Goal: Contribute content

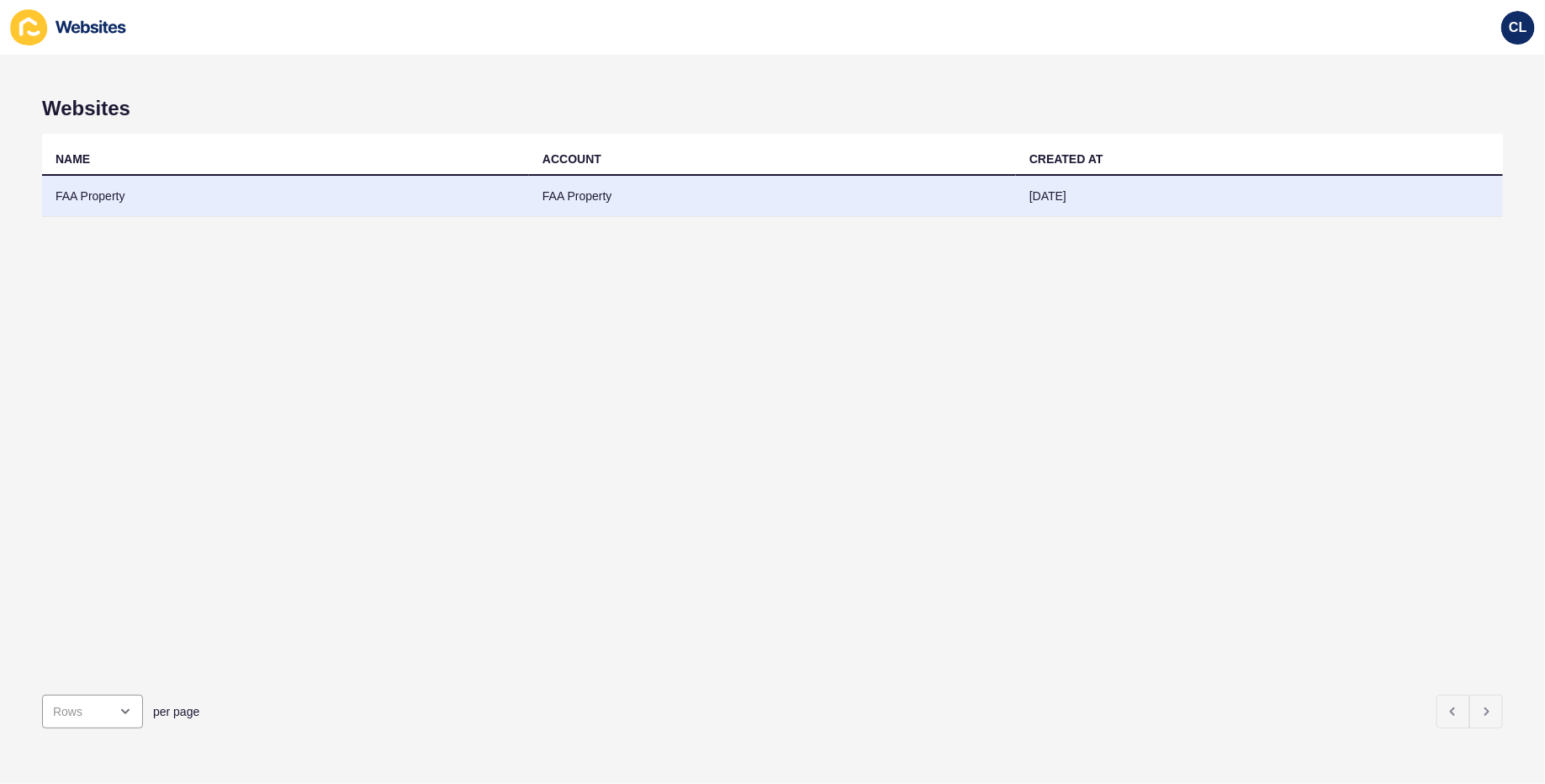
click at [1007, 197] on td "FAA Property" at bounding box center [773, 196] width 487 height 41
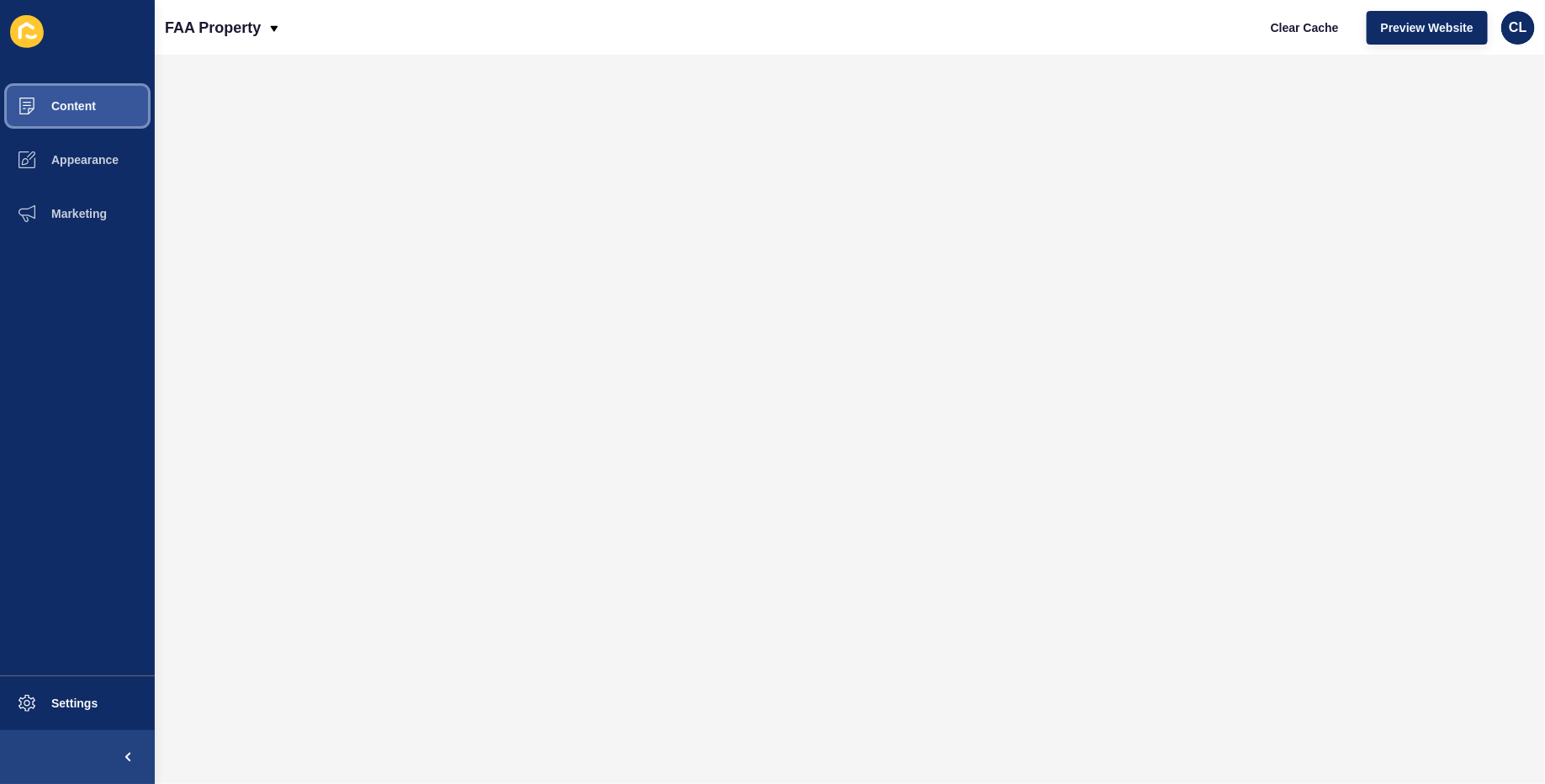
click at [86, 119] on button "Content" at bounding box center [77, 106] width 154 height 54
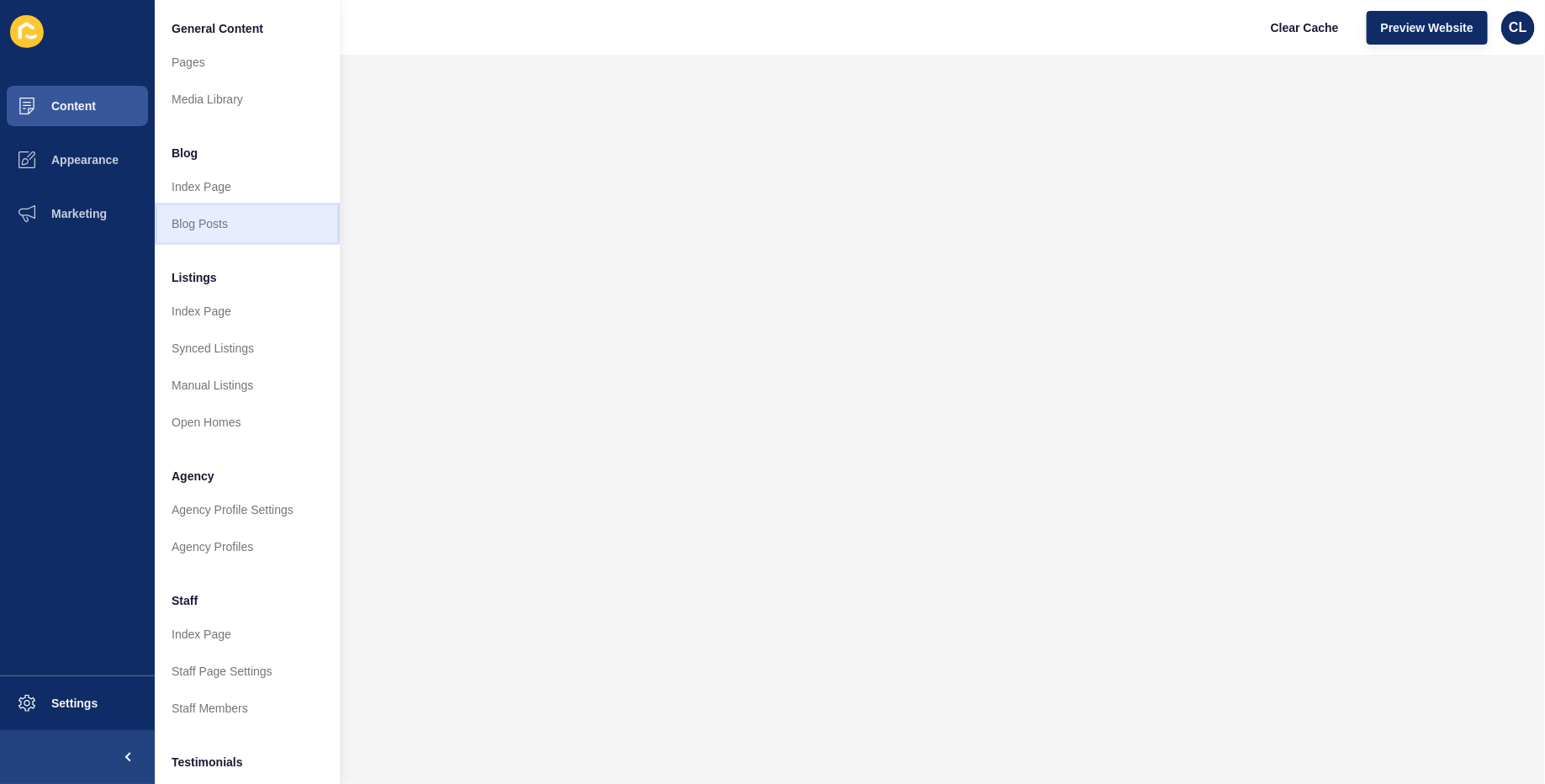
click at [207, 219] on link "Blog Posts" at bounding box center [247, 223] width 185 height 37
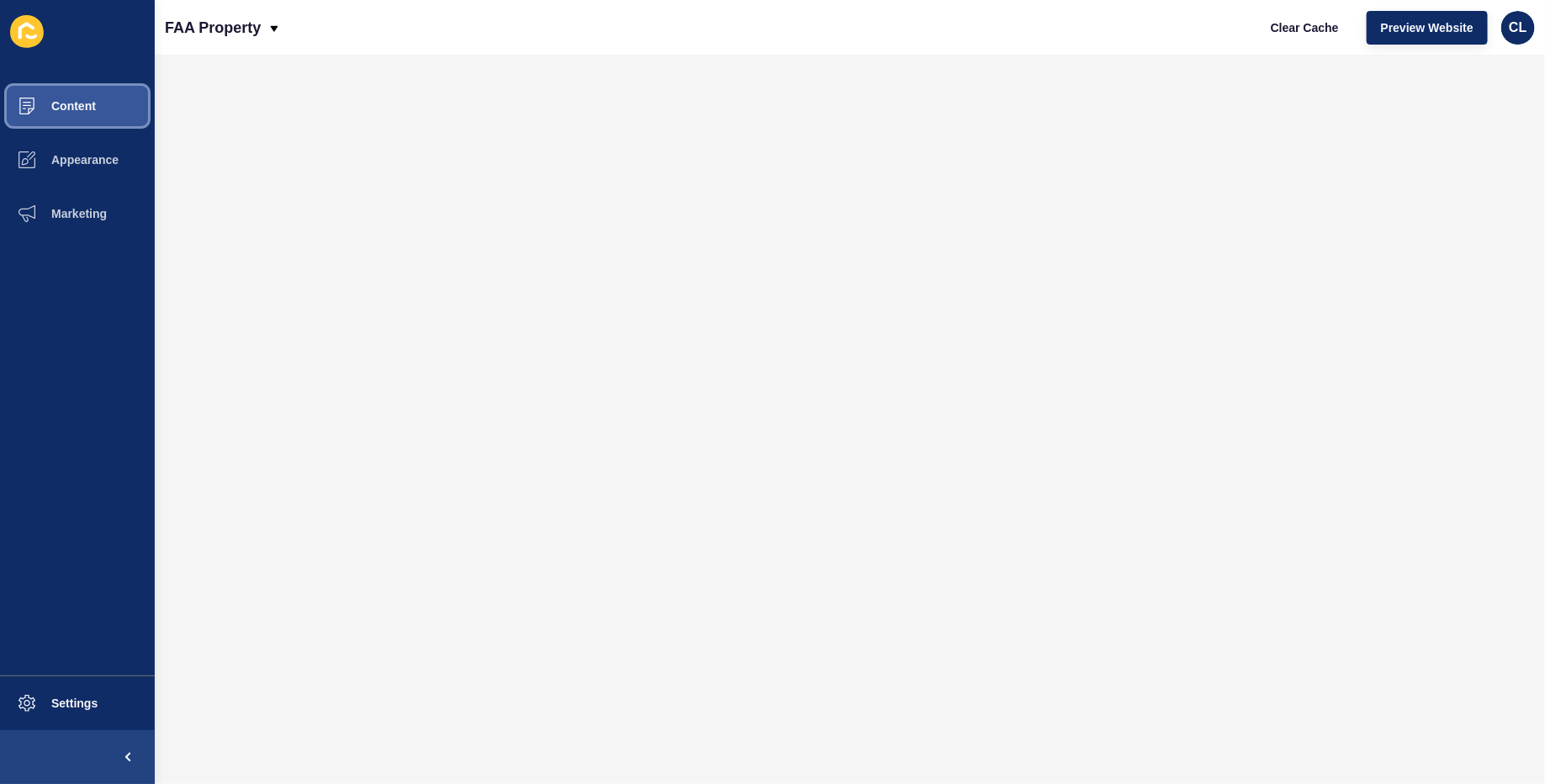
click at [74, 116] on button "Content" at bounding box center [77, 106] width 154 height 54
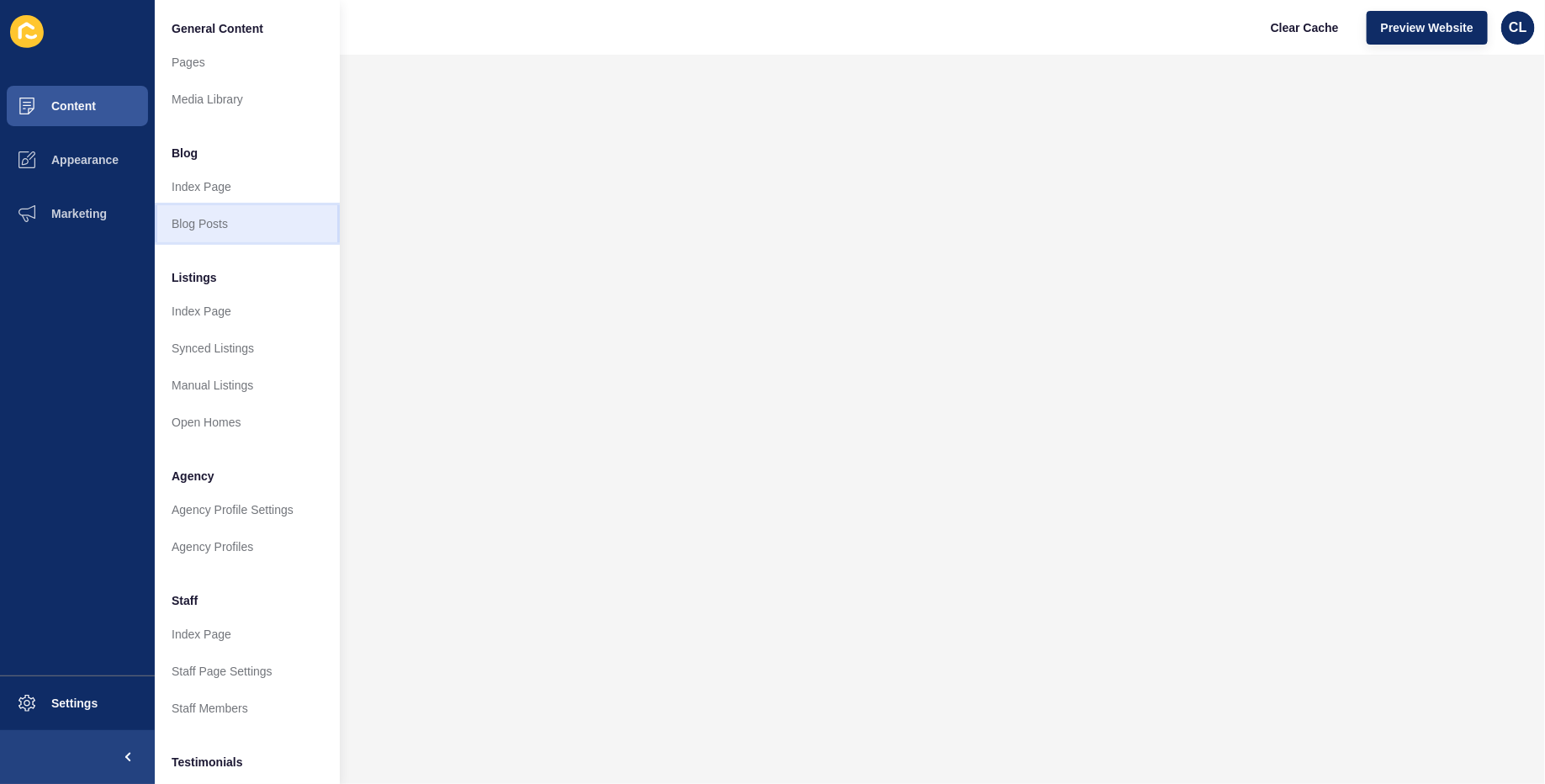
click at [208, 230] on link "Blog Posts" at bounding box center [247, 223] width 185 height 37
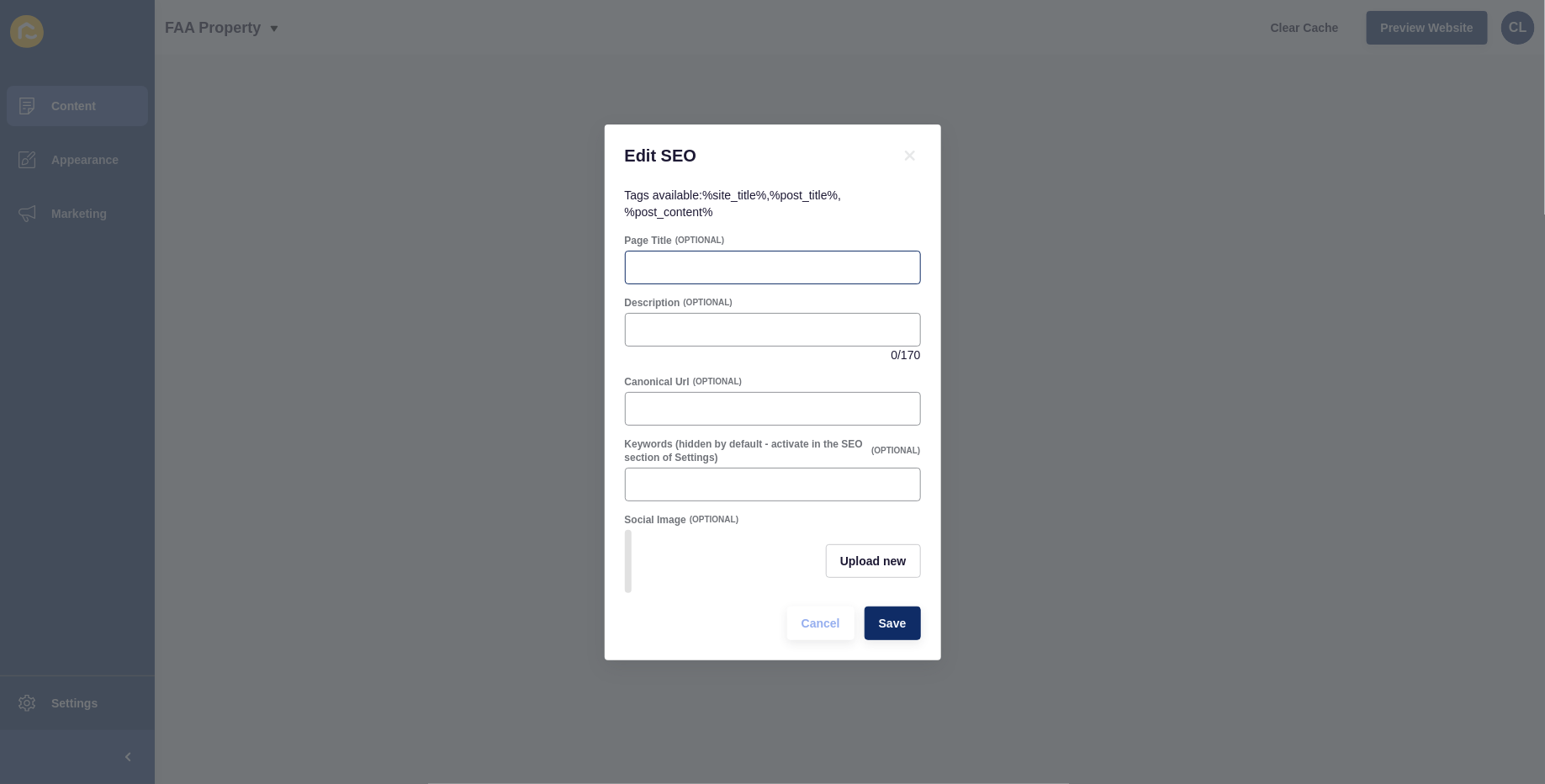
click at [747, 252] on div at bounding box center [773, 267] width 296 height 33
paste input "How to Find Who Owns a Property Free on the Sunshine Coast in 2025"
type input "How to Find Who Owns a Property Free on the Sunshine Coast in 2025"
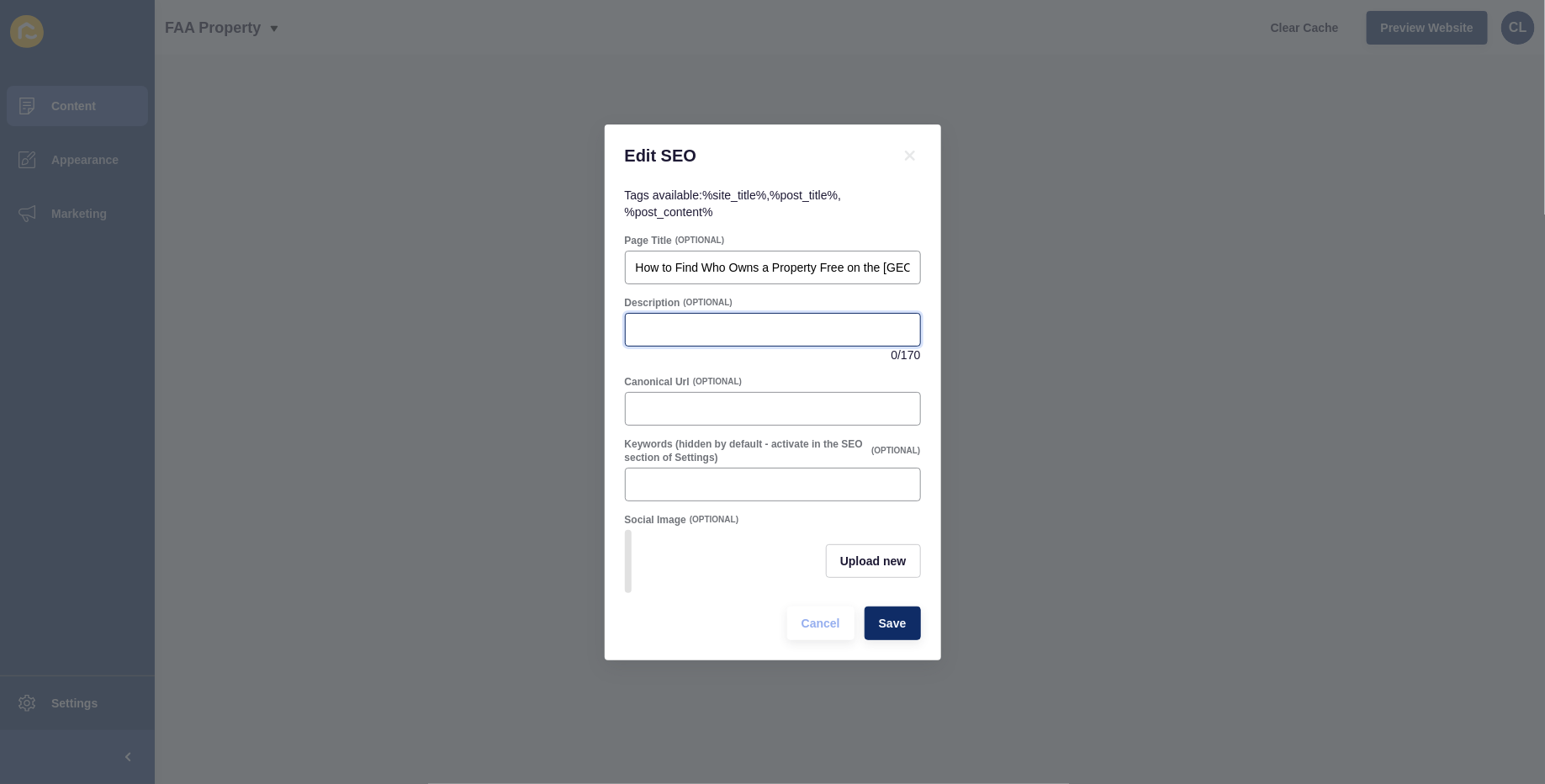
click at [801, 329] on input "Description" at bounding box center [773, 330] width 275 height 17
paste input "Learn how to find who owns a property free on the Sunshine Coast in 2025. Acces…"
type input "Learn how to find who owns a property free on the Sunshine Coast in 2025. Acces…"
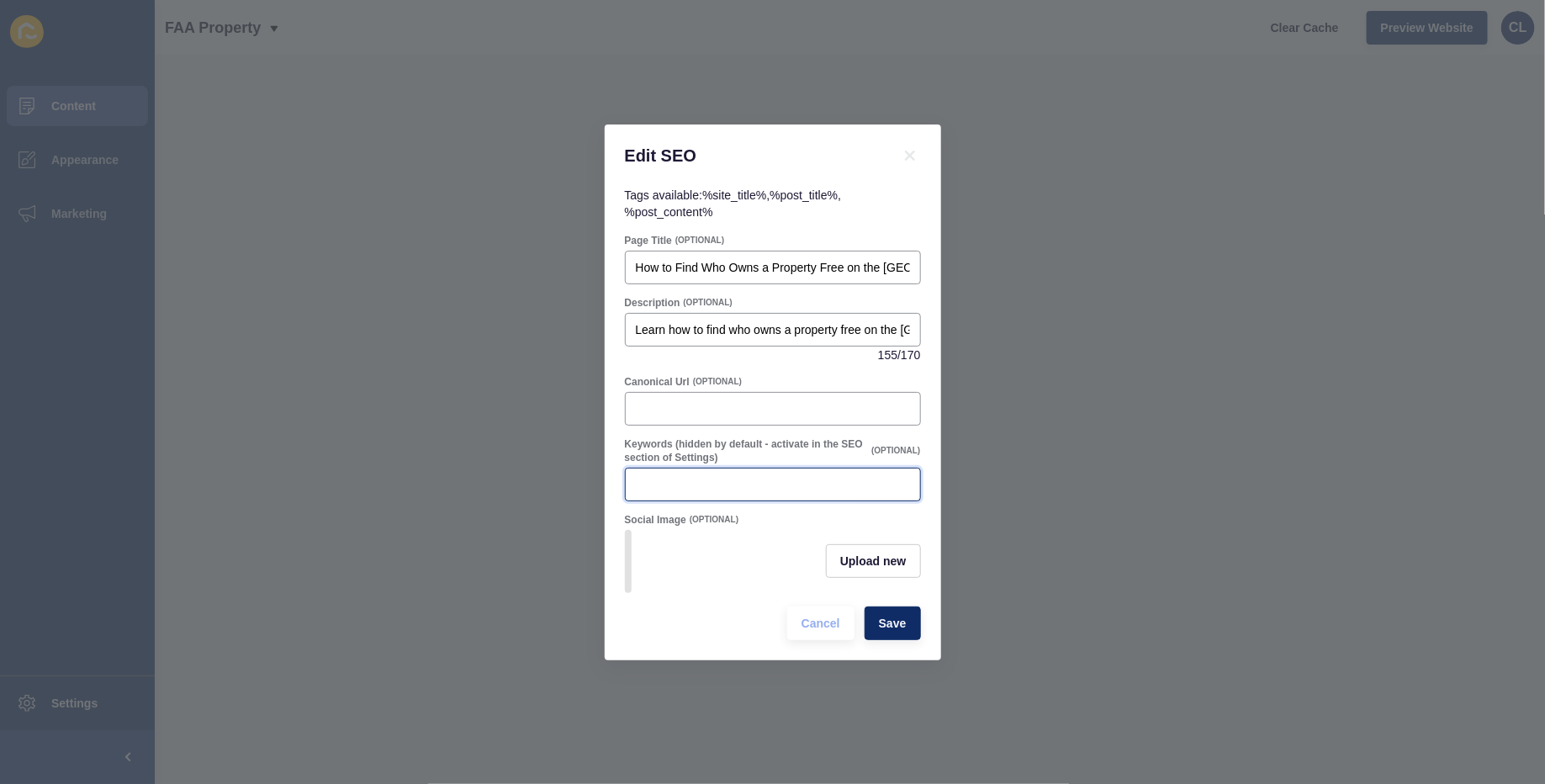
click at [754, 478] on input "Keywords (hidden by default - activate in the SEO section of Settings)" at bounding box center [773, 485] width 275 height 17
paste input "how to find who owns a property free"
type input "how to find who owns a property free"
click at [893, 622] on span "Save" at bounding box center [893, 624] width 27 height 17
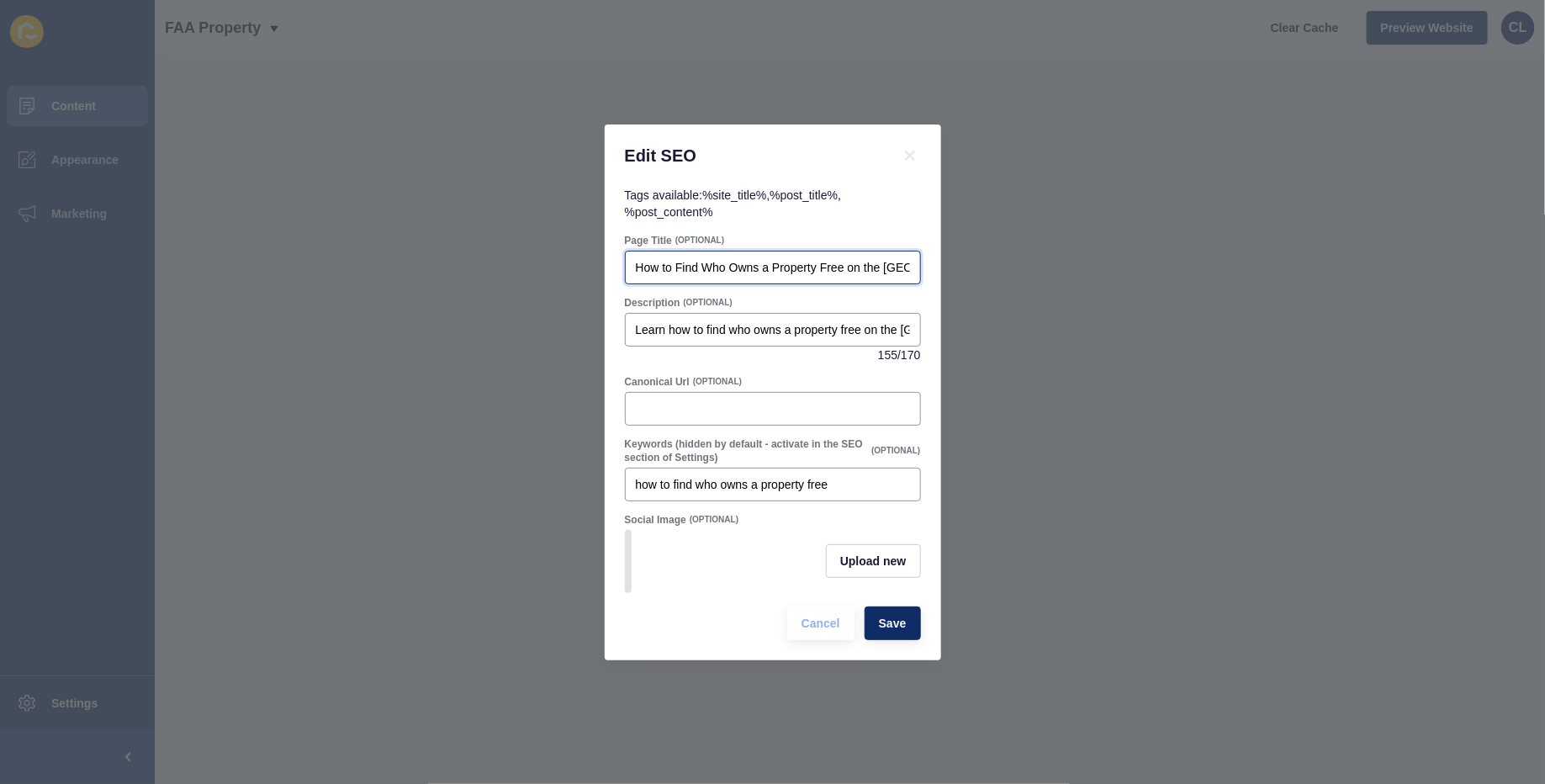
click at [809, 264] on input "How to Find Who Owns a Property Free on the Sunshine Coast in 2025" at bounding box center [773, 268] width 275 height 17
click at [769, 273] on input "How to Find Who Owns a Property Free on the Sunshine Coast in 2025" at bounding box center [773, 268] width 275 height 17
click at [818, 268] on input "How to Find Who Owns a Property Free on the Sunshine Coast in 2025" at bounding box center [773, 268] width 275 height 17
type input "How to Find Who Owns a Property For Free on the Sunshine Coast in 2025"
click at [888, 628] on span "Save" at bounding box center [893, 624] width 27 height 17
